Goal: Communication & Community: Answer question/provide support

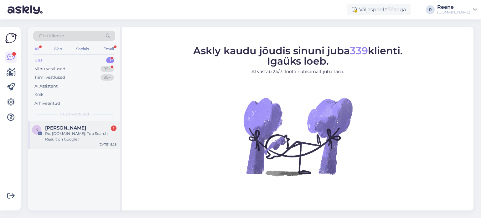
click at [68, 132] on div "Re: [DOMAIN_NAME]: Top Search Result on Google!!" at bounding box center [80, 136] width 71 height 11
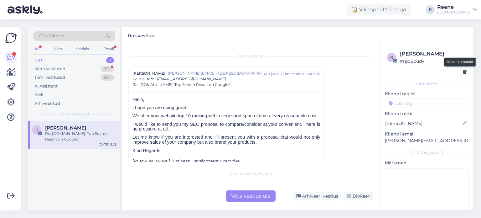
click at [463, 71] on icon at bounding box center [465, 72] width 4 height 4
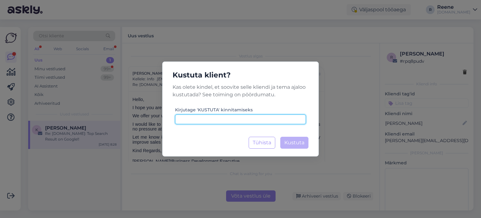
click at [241, 122] on input at bounding box center [240, 119] width 131 height 10
type input "kustuta"
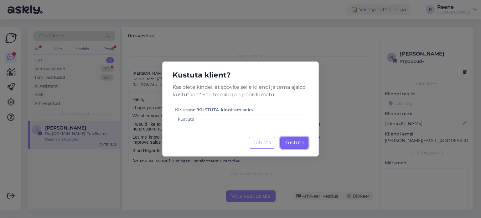
click at [301, 144] on span "Kustuta" at bounding box center [294, 142] width 20 height 6
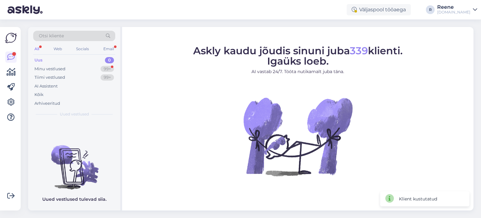
click at [38, 49] on div "All" at bounding box center [36, 49] width 7 height 8
click at [112, 49] on div "Email" at bounding box center [108, 49] width 13 height 8
click at [54, 68] on div "Minu vestlused" at bounding box center [49, 69] width 31 height 6
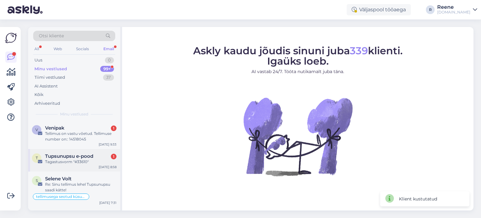
click at [75, 162] on div "Tagastusvorm "#33610"" at bounding box center [80, 162] width 71 height 6
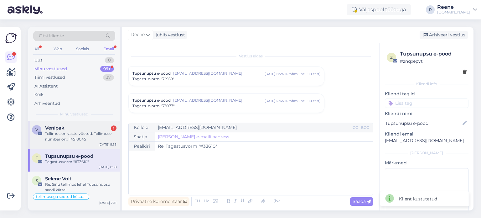
scroll to position [2660, 0]
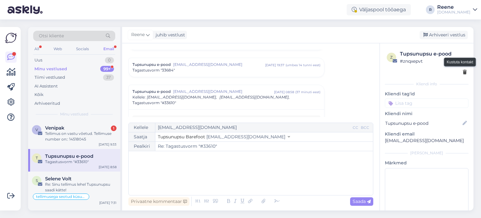
click at [463, 71] on icon at bounding box center [465, 72] width 4 height 4
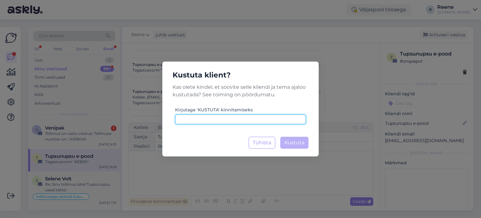
click at [227, 115] on input at bounding box center [240, 119] width 131 height 10
type input "kustuta"
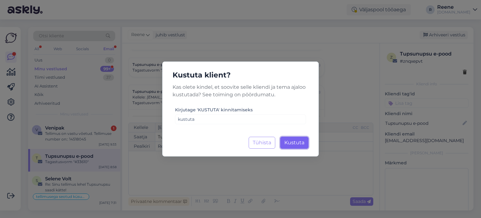
click at [298, 141] on span "Kustuta" at bounding box center [294, 142] width 20 height 6
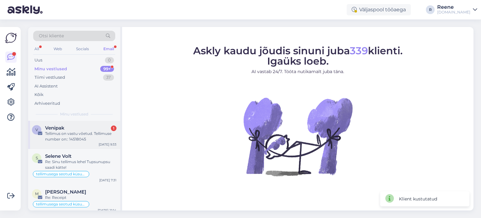
click at [64, 135] on div "Tellimus on vastu võetud. Tellimuse number on:: 14518045" at bounding box center [80, 136] width 71 height 11
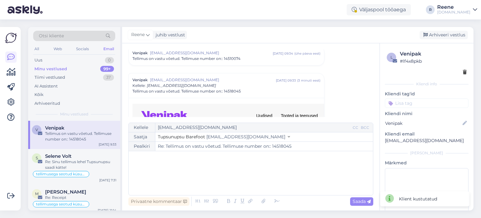
scroll to position [280, 0]
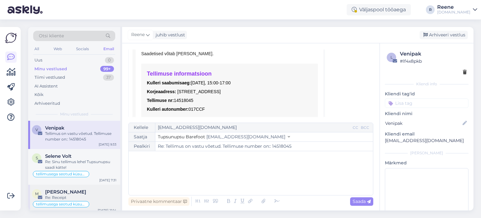
click at [59, 196] on div "Re: Receipt" at bounding box center [80, 197] width 71 height 6
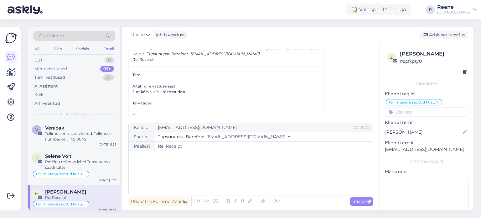
scroll to position [110, 0]
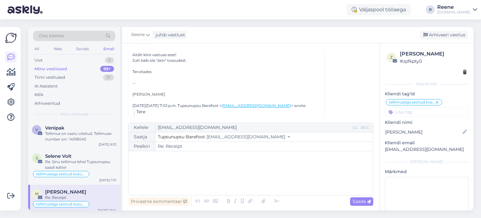
click at [146, 167] on div "﻿" at bounding box center [251, 173] width 238 height 38
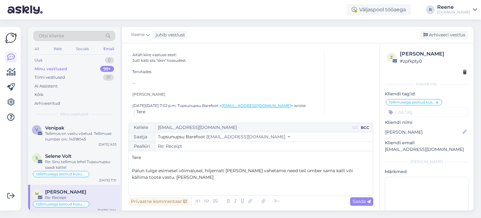
click at [368, 126] on div "BCC" at bounding box center [364, 128] width 11 height 6
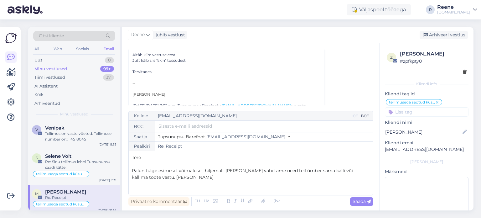
click at [189, 127] on input "text" at bounding box center [263, 125] width 211 height 7
type input "[EMAIL_ADDRESS][DOMAIN_NAME]"
click at [160, 176] on p "Palun tulge esimesel võimalusel, hiljemalt [PERSON_NAME] vahetame need teil ümb…" at bounding box center [251, 173] width 238 height 13
click at [163, 175] on p "Palun tulge esimesel võimalusel, hiljemalt [PERSON_NAME] vahetame need teil ümb…" at bounding box center [251, 173] width 238 height 13
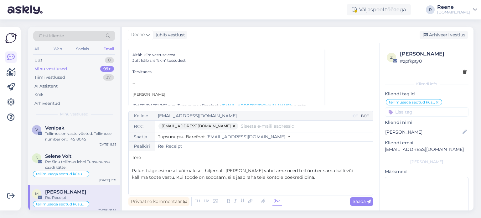
click at [277, 199] on icon at bounding box center [276, 201] width 9 height 9
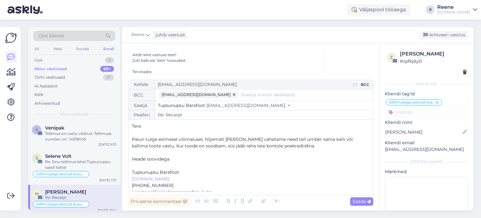
click at [144, 165] on p "﻿" at bounding box center [251, 165] width 238 height 7
click at [240, 139] on span "Palun tulge esimesel võimalusel, hiljemalt [PERSON_NAME] vahetame need teil ümb…" at bounding box center [243, 142] width 222 height 12
click at [361, 202] on span "Saada" at bounding box center [361, 201] width 18 height 6
type input "Re: Receipt"
